Goal: Information Seeking & Learning: Understand process/instructions

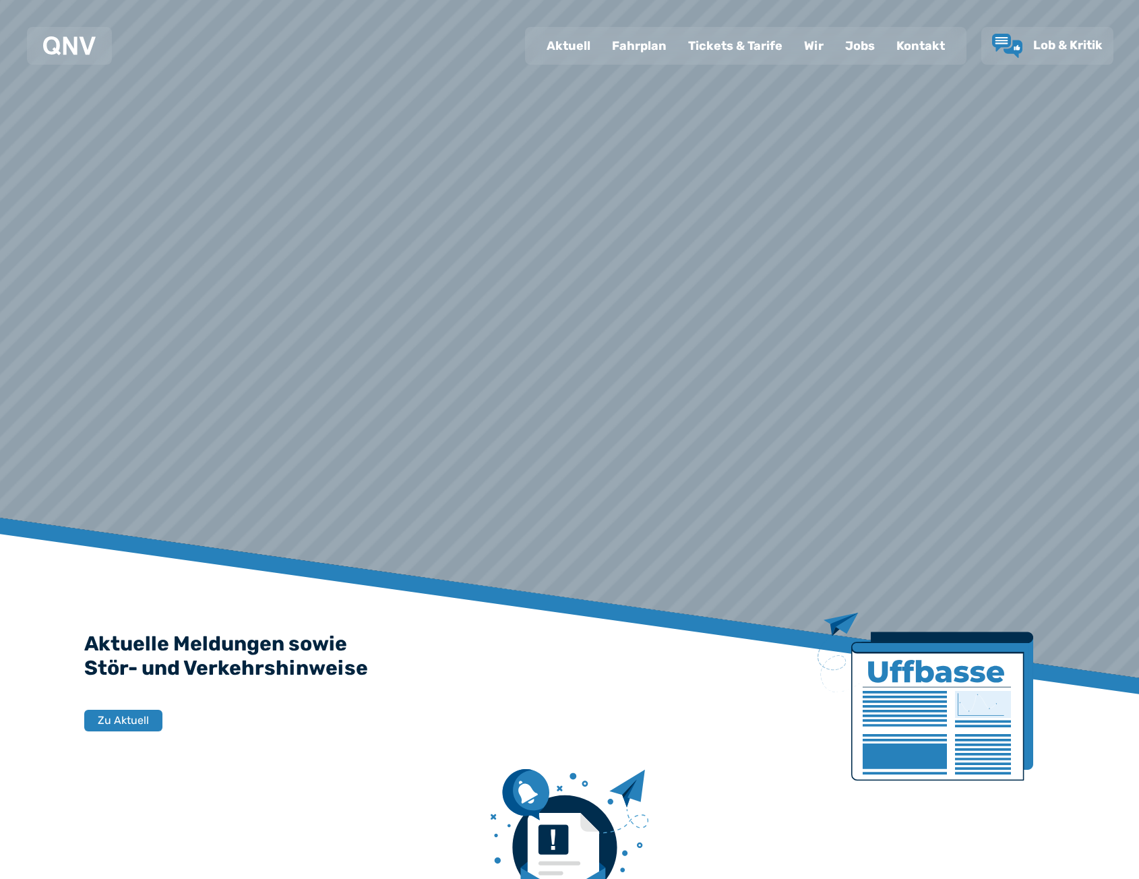
click at [907, 54] on div "Kontakt" at bounding box center [920, 45] width 70 height 35
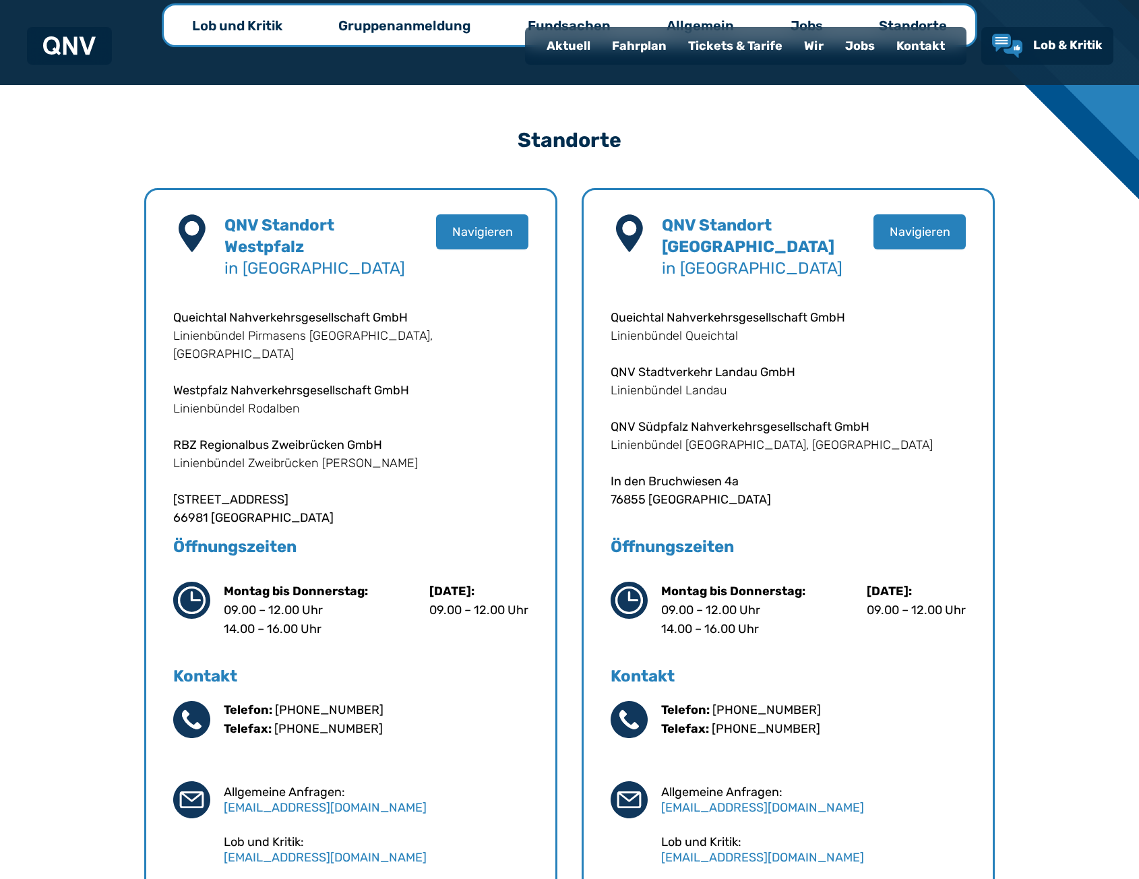
scroll to position [337, 0]
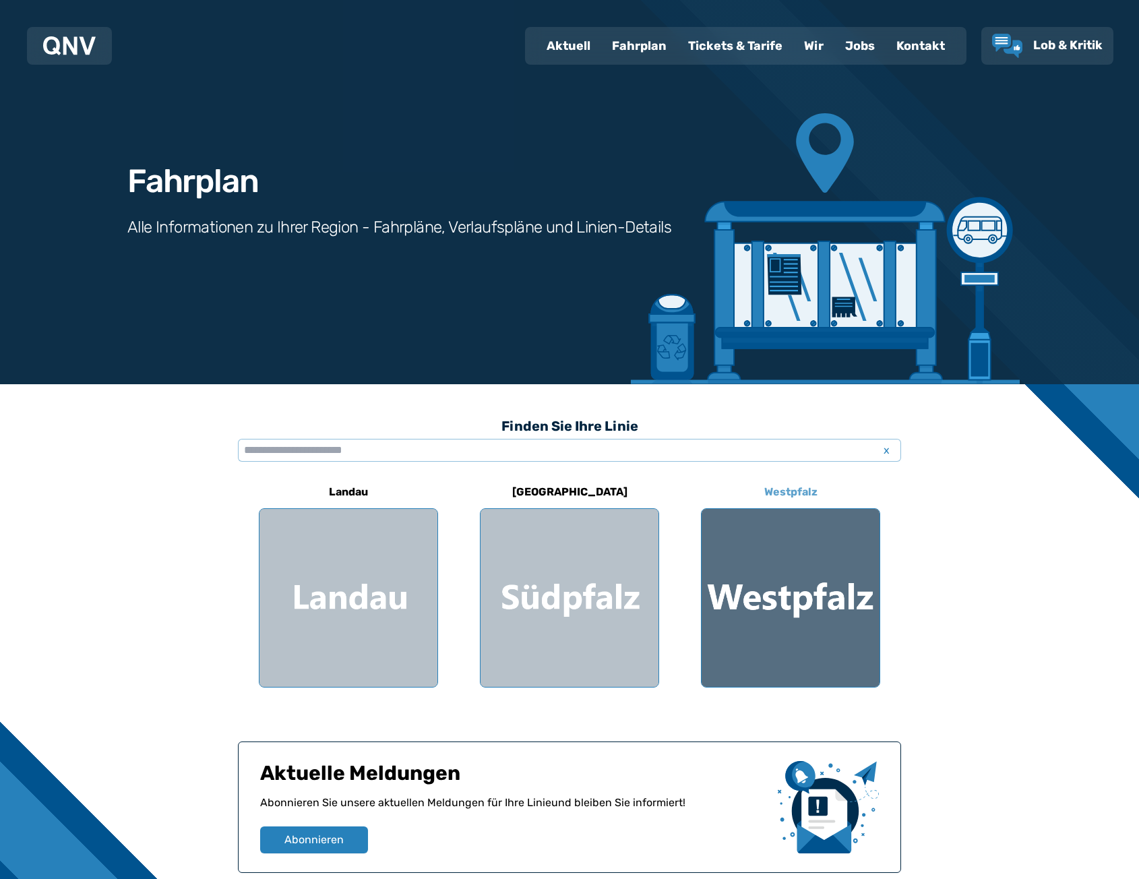
click at [843, 628] on div at bounding box center [790, 598] width 178 height 178
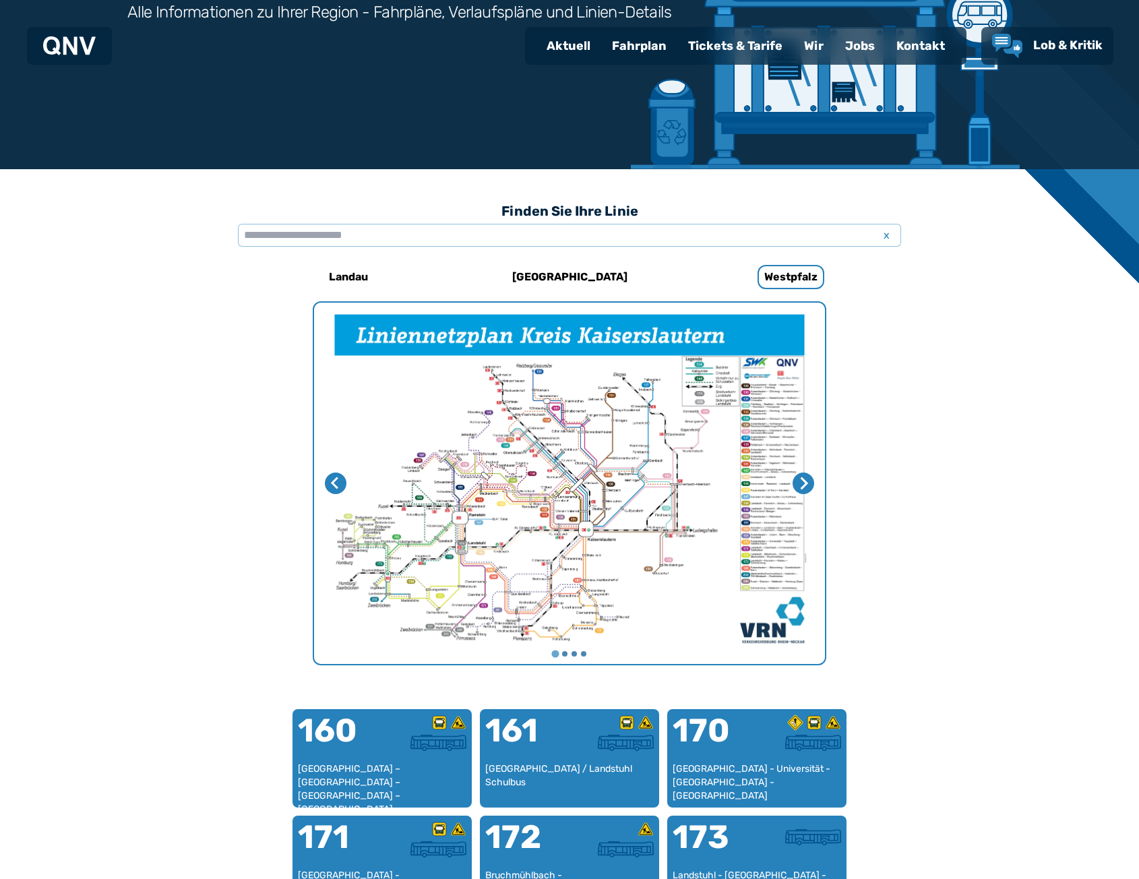
scroll to position [213, 0]
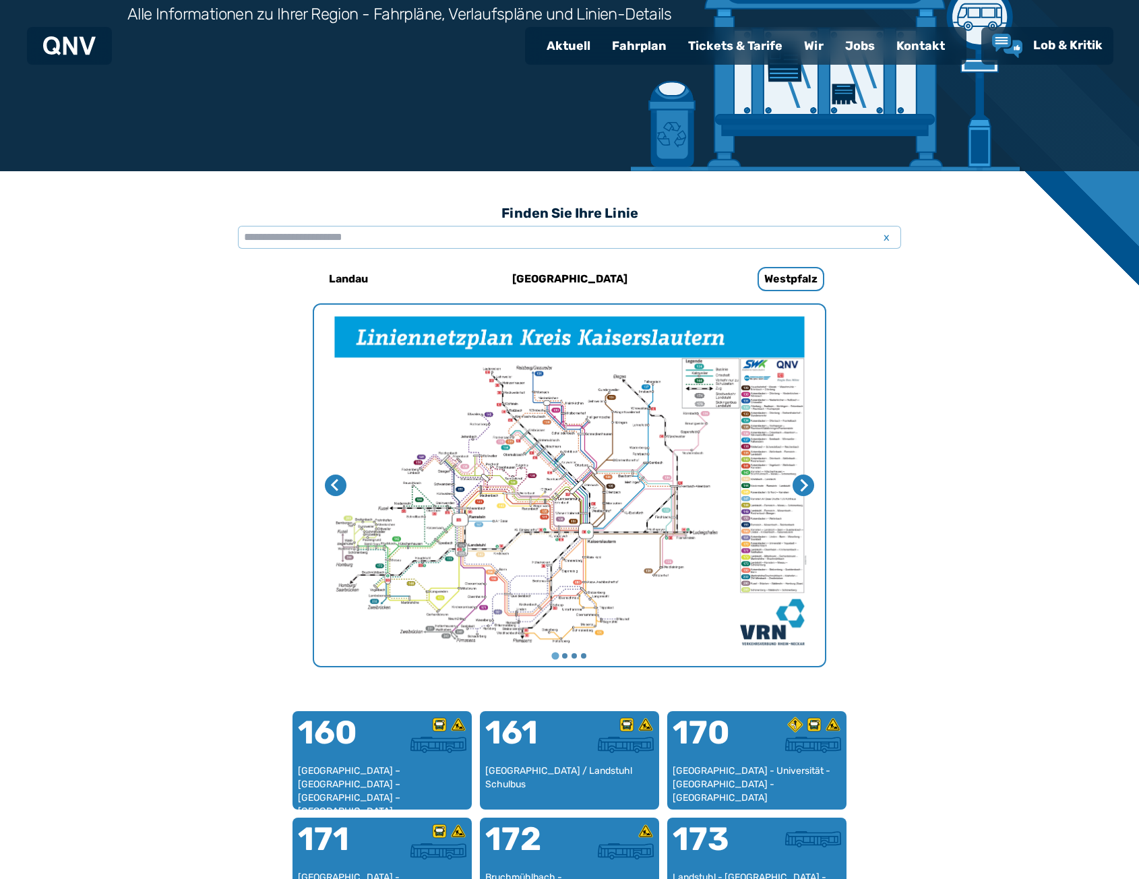
click at [573, 278] on h6 "[GEOGRAPHIC_DATA]" at bounding box center [570, 279] width 126 height 22
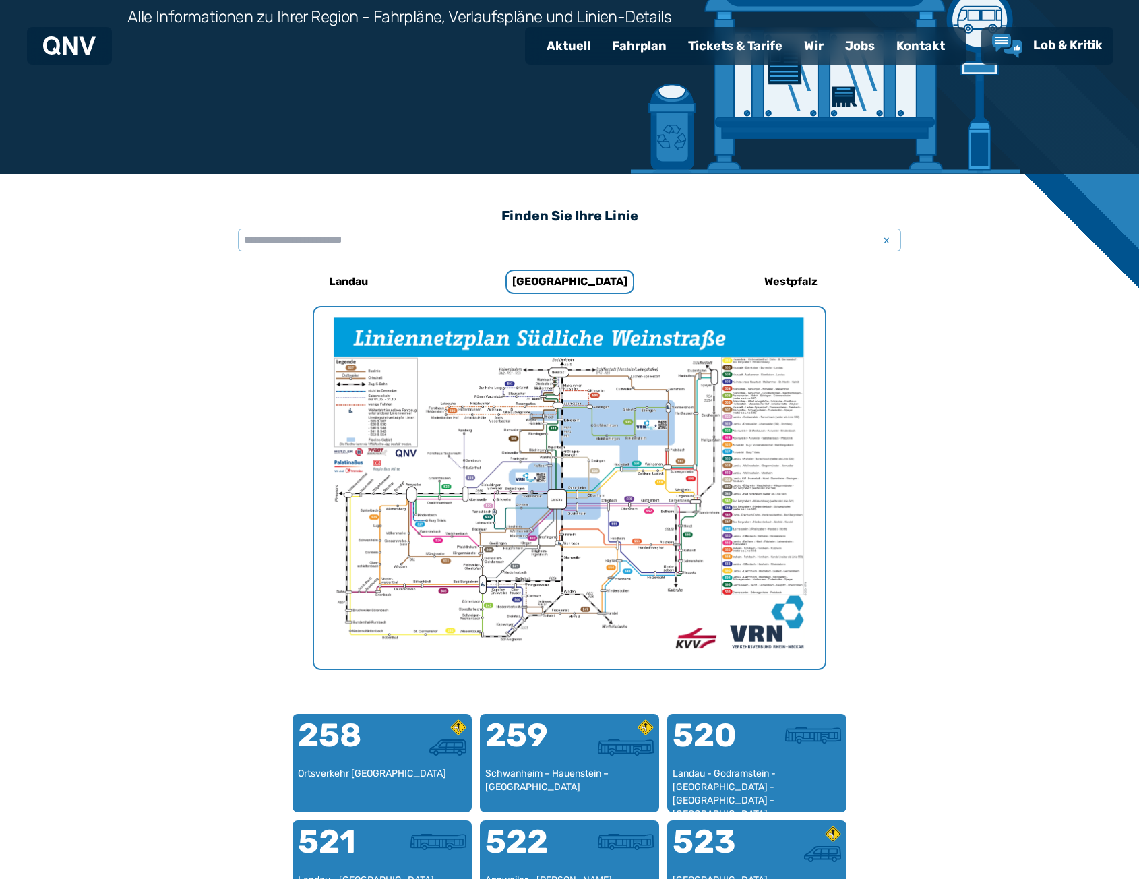
scroll to position [193, 0]
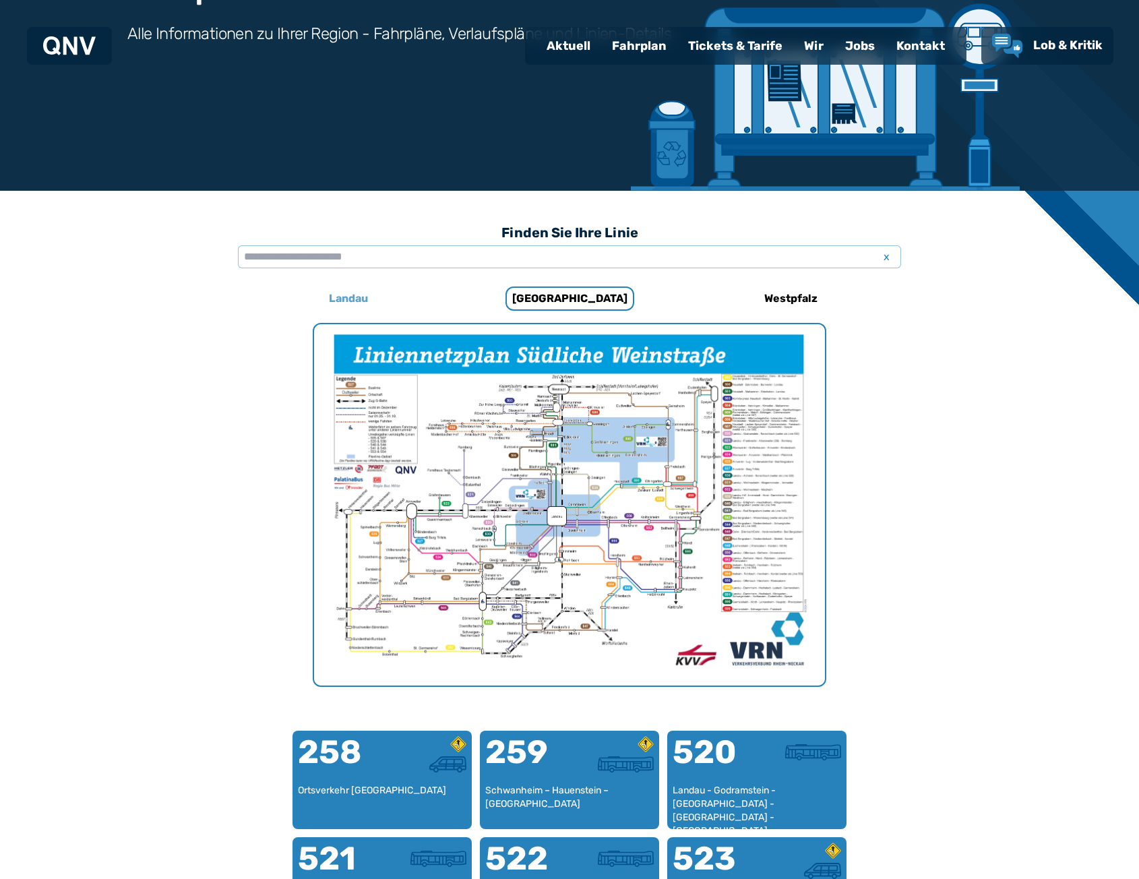
click at [344, 293] on h6 "Landau" at bounding box center [348, 299] width 50 height 22
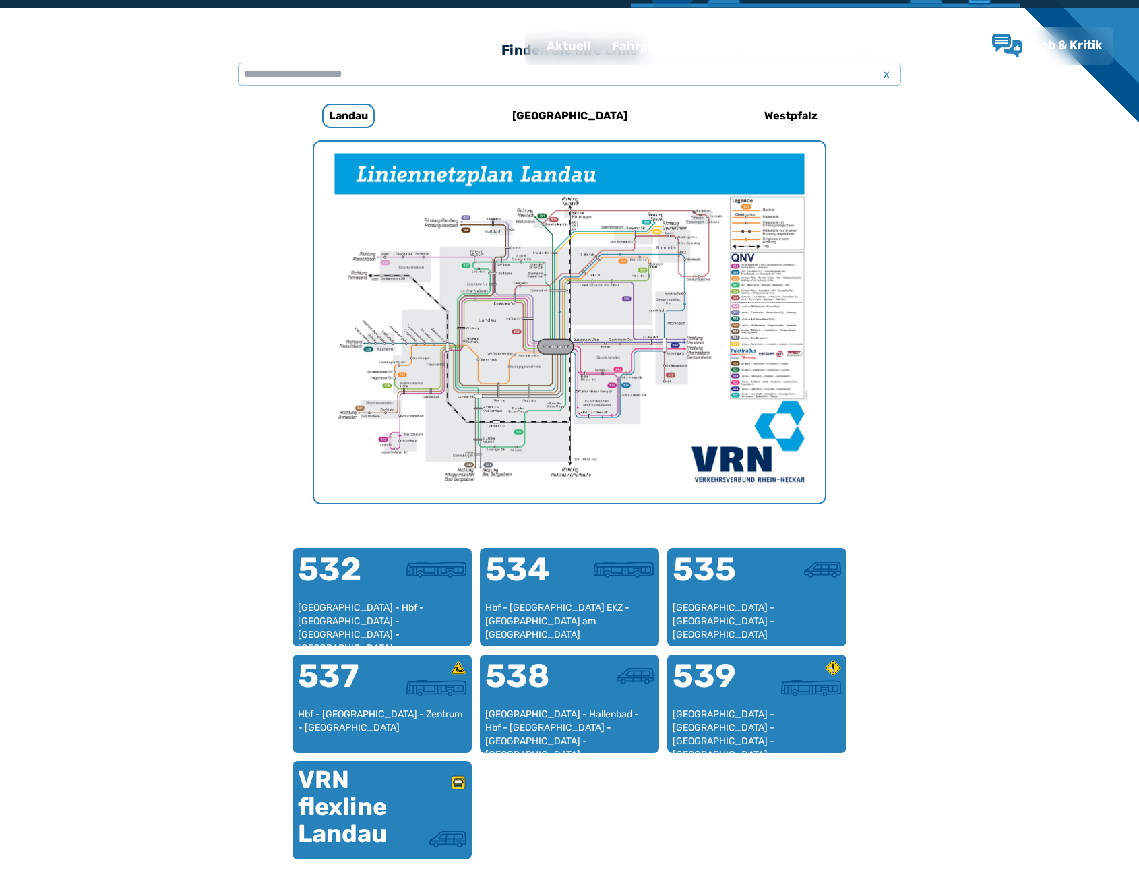
scroll to position [415, 0]
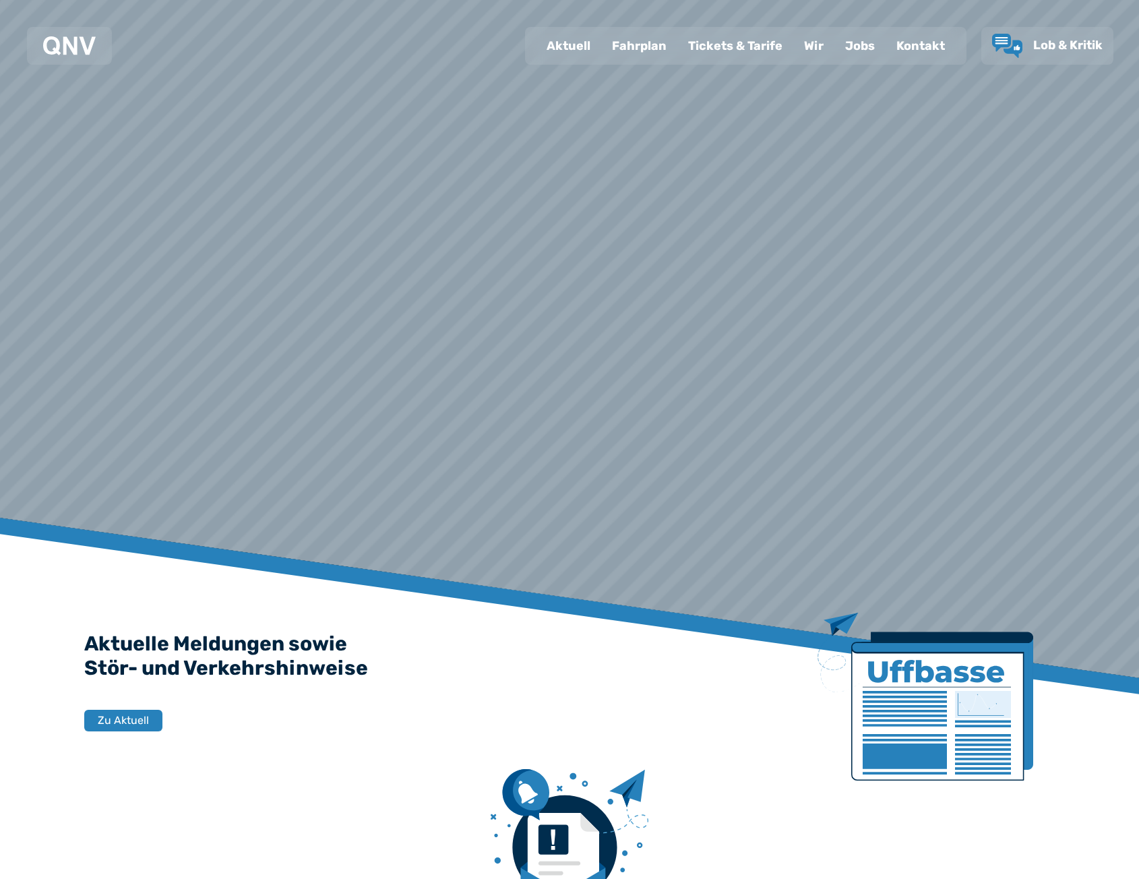
click at [661, 40] on div "Fahrplan" at bounding box center [639, 45] width 76 height 35
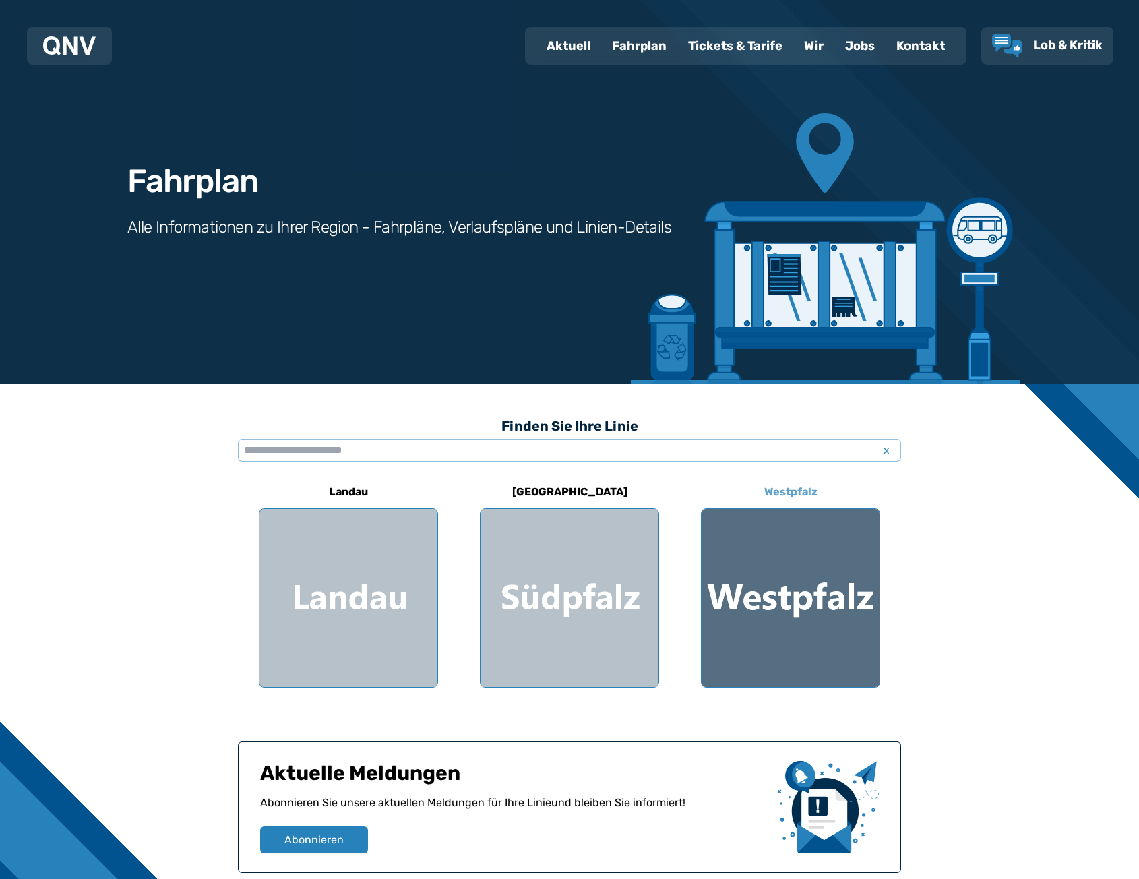
click at [774, 583] on div at bounding box center [790, 598] width 178 height 178
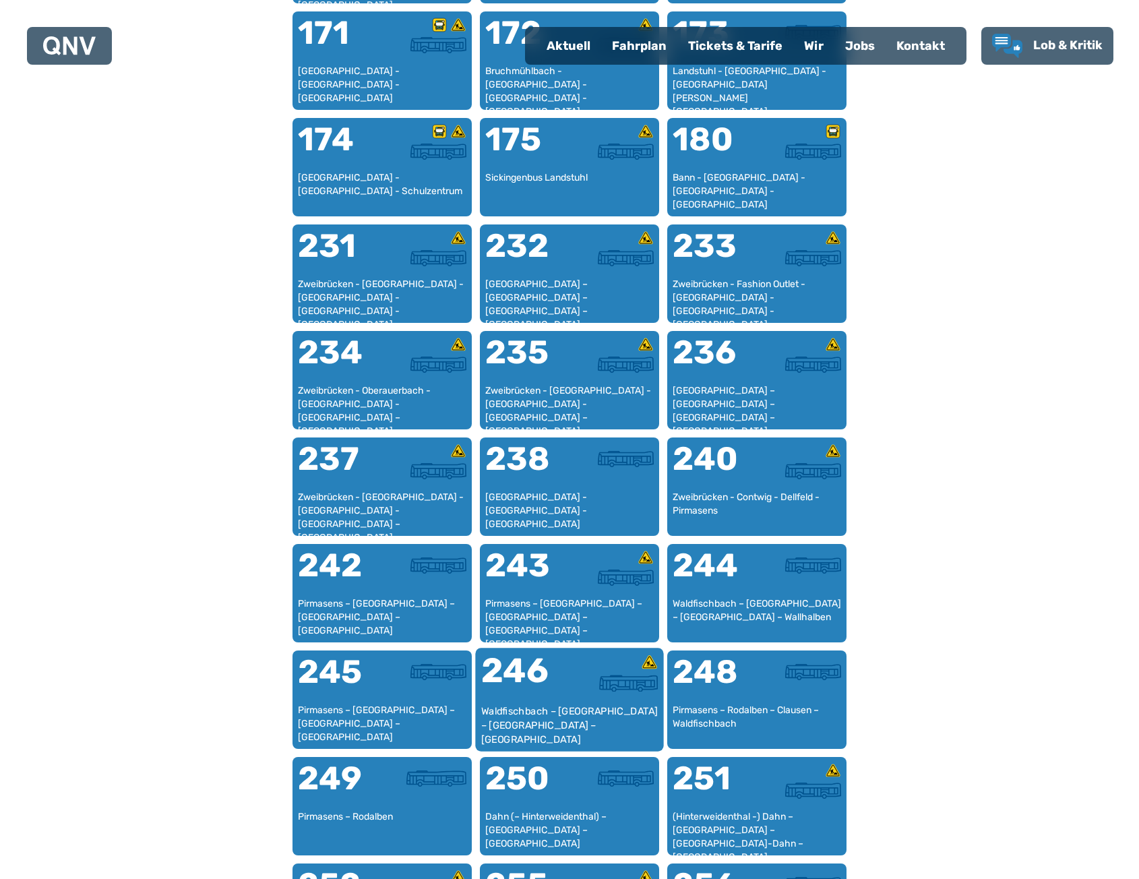
scroll to position [1156, 0]
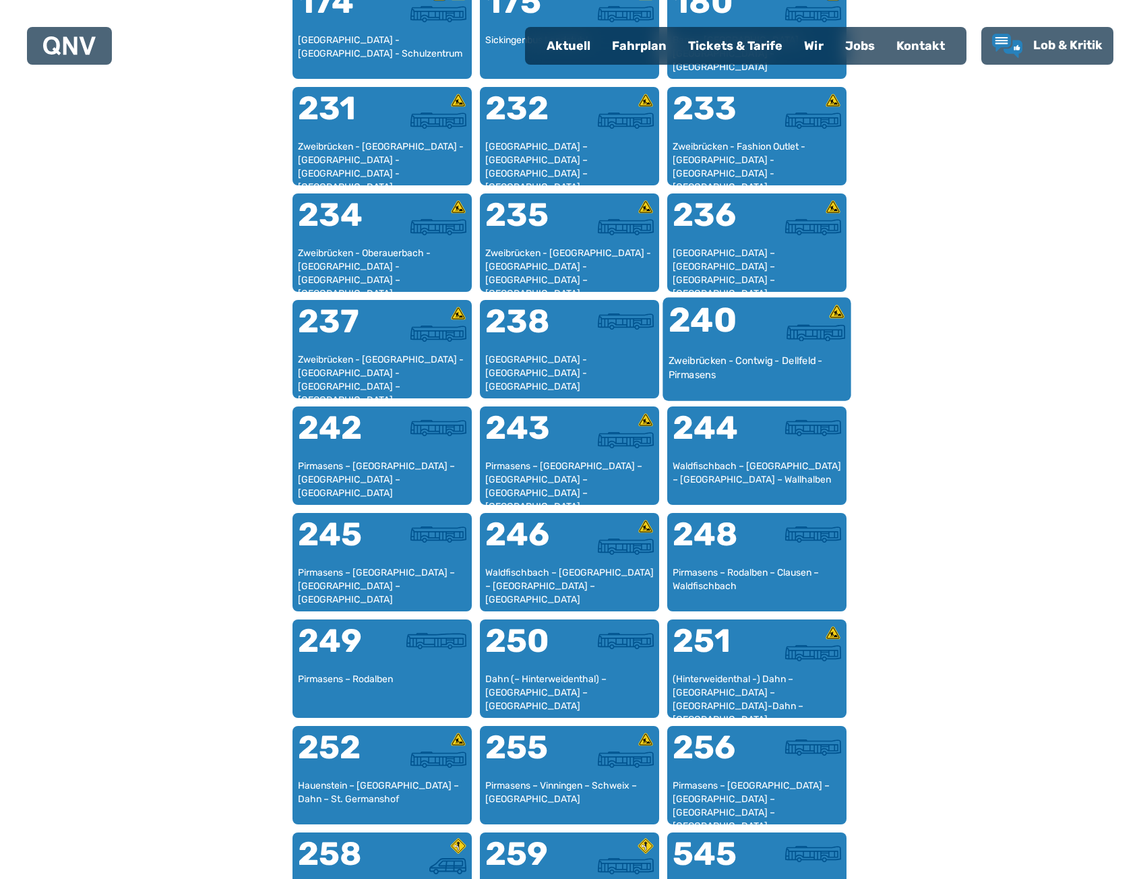
click at [740, 324] on div "240" at bounding box center [712, 328] width 88 height 51
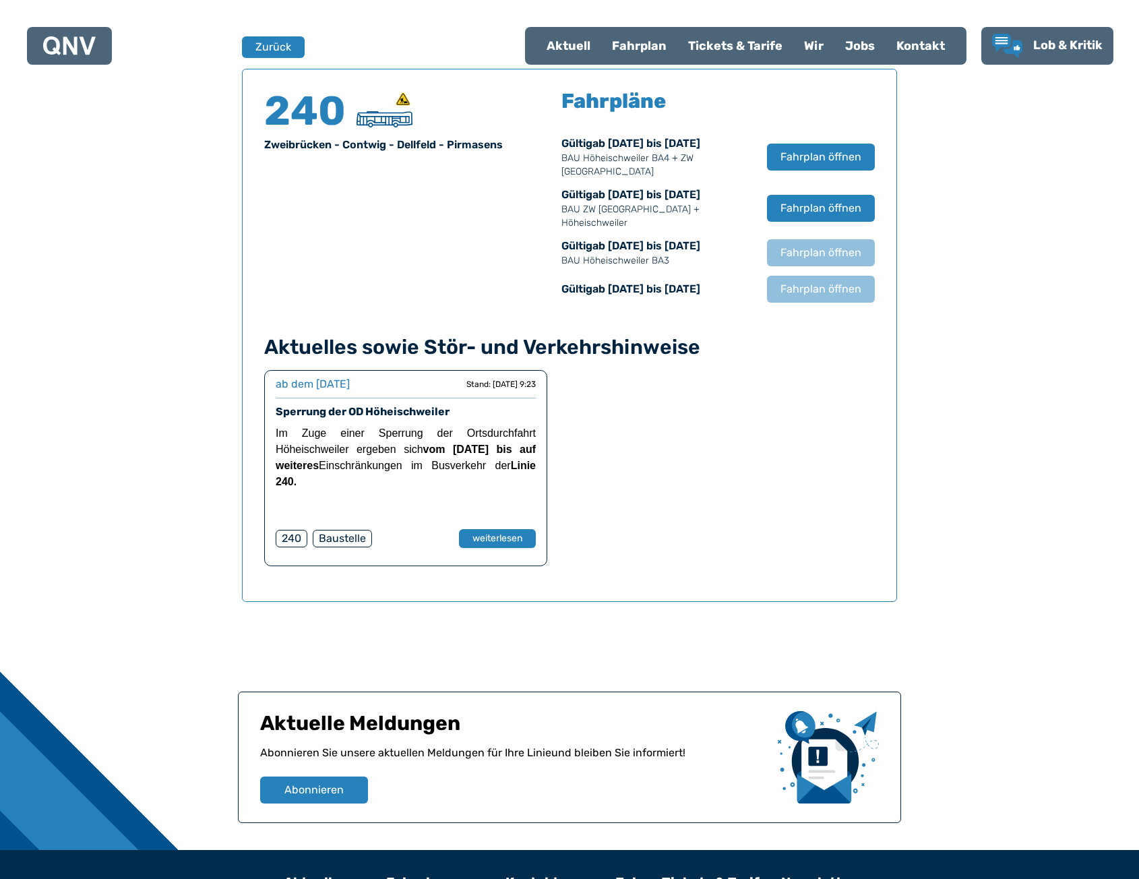
scroll to position [888, 0]
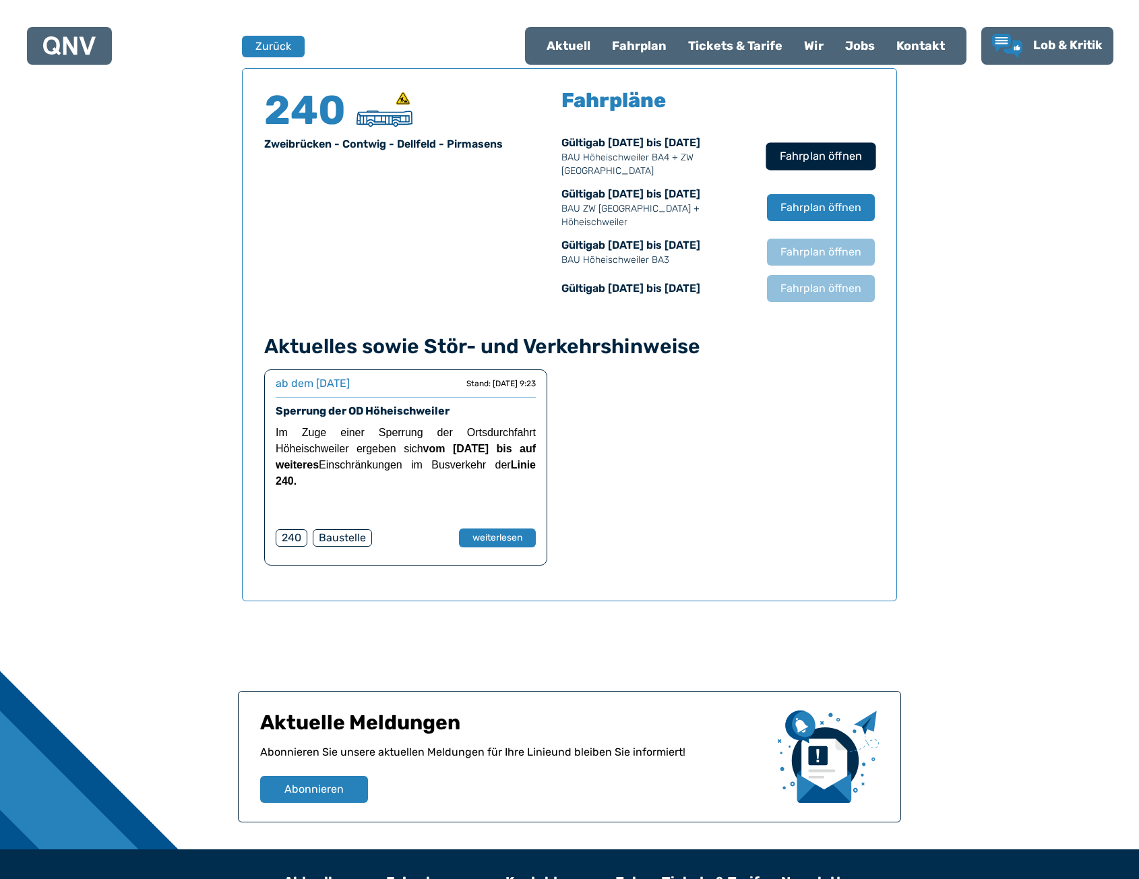
click at [823, 158] on span "Fahrplan öffnen" at bounding box center [820, 156] width 82 height 16
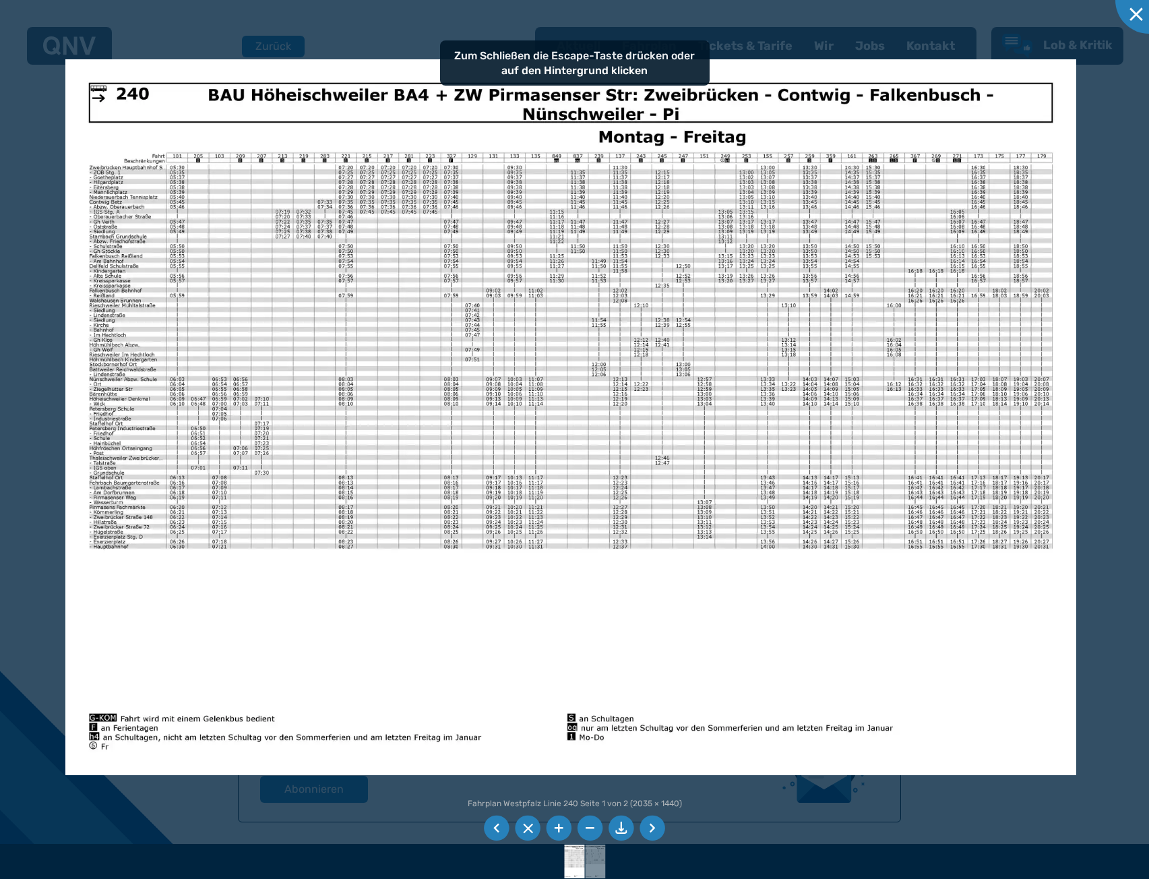
click at [652, 336] on img at bounding box center [570, 416] width 1011 height 715
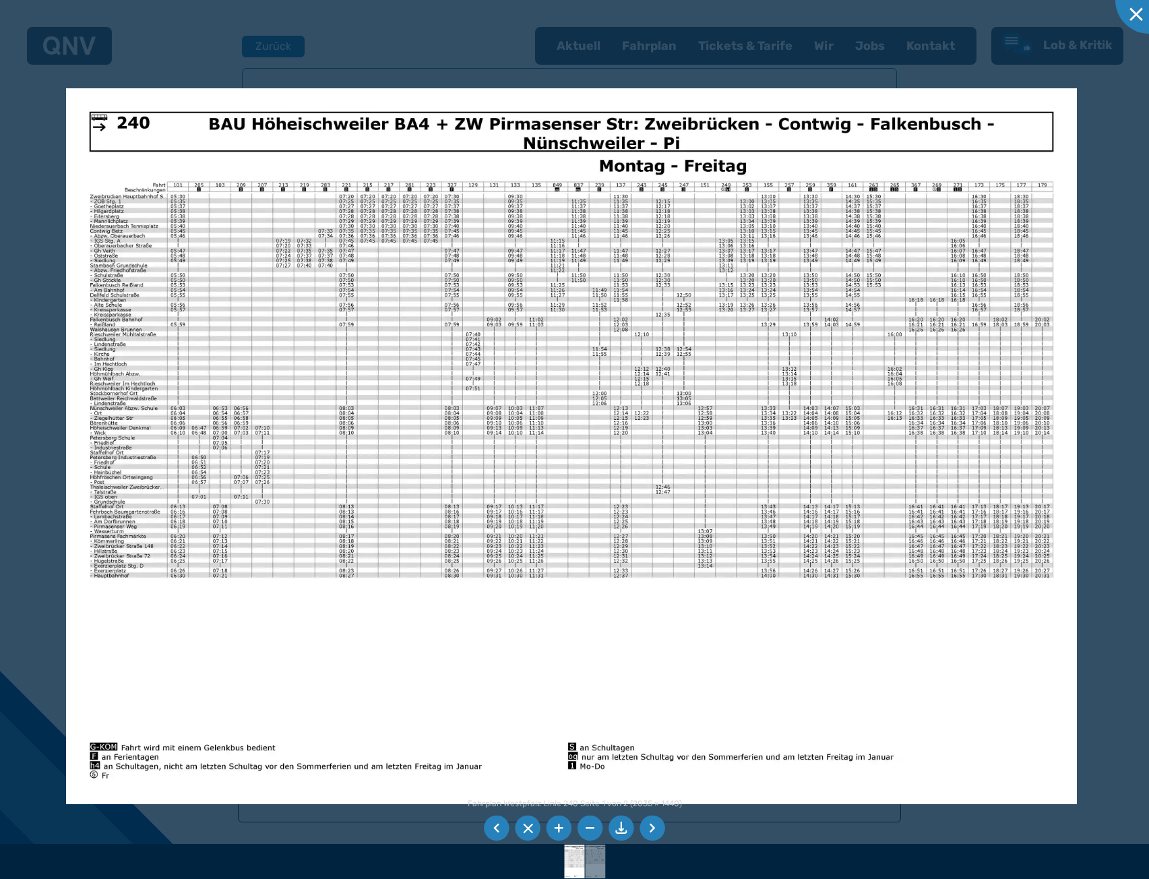
click at [610, 235] on img at bounding box center [571, 445] width 1011 height 715
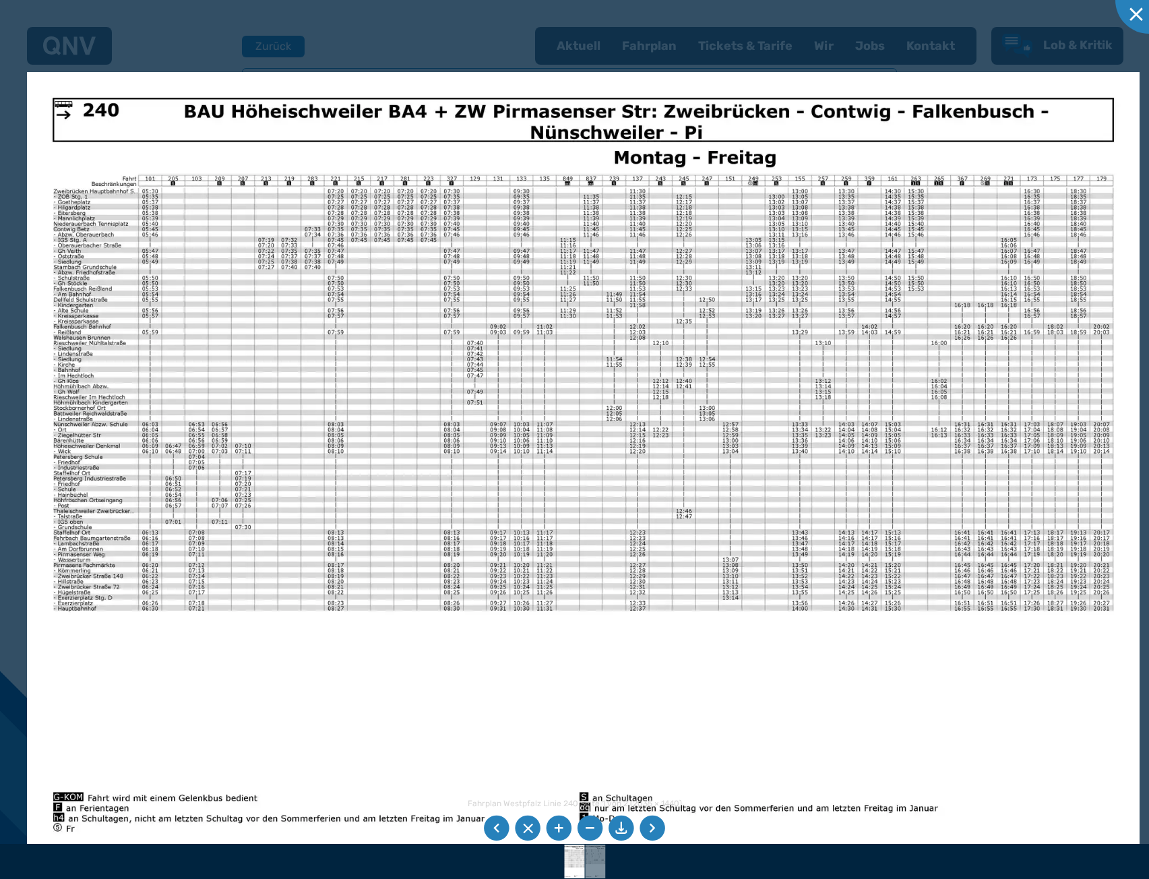
click at [737, 387] on img at bounding box center [583, 465] width 1112 height 787
click at [429, 63] on div at bounding box center [574, 439] width 1149 height 879
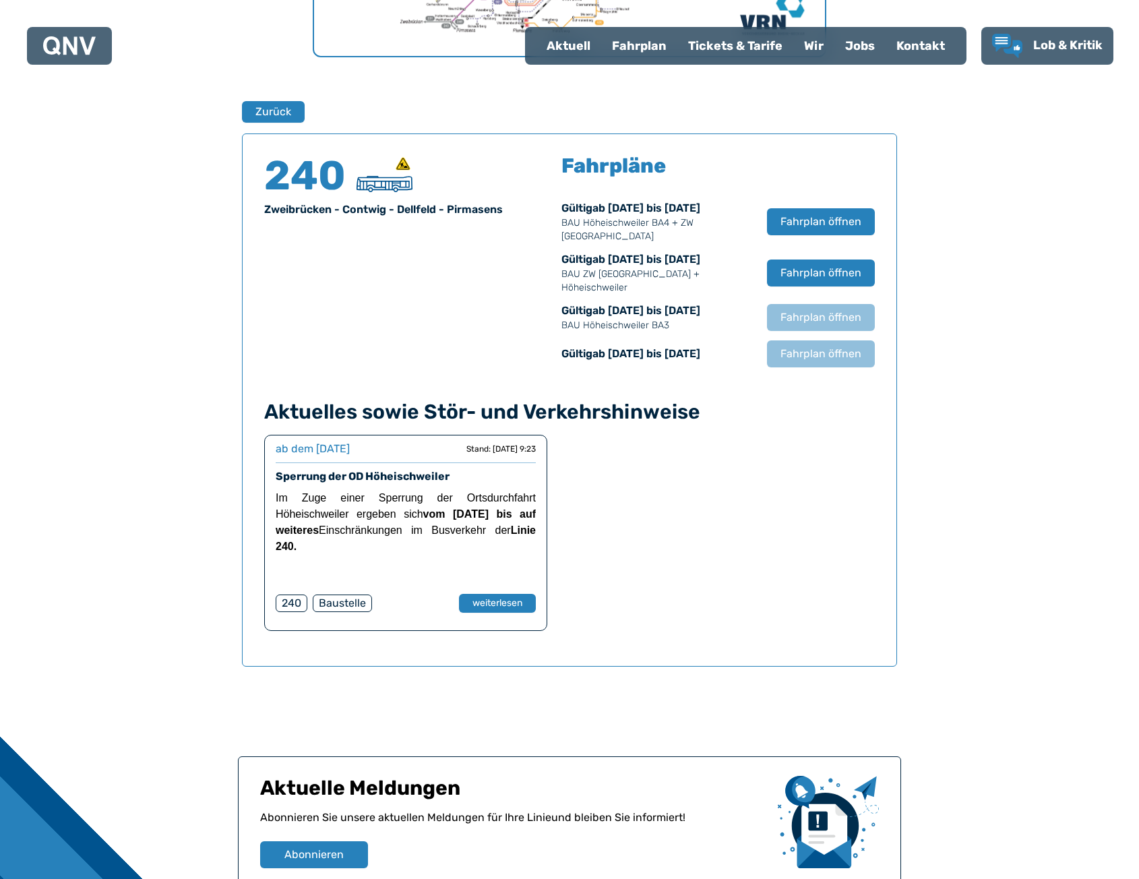
scroll to position [821, 0]
